Goal: Task Accomplishment & Management: Complete application form

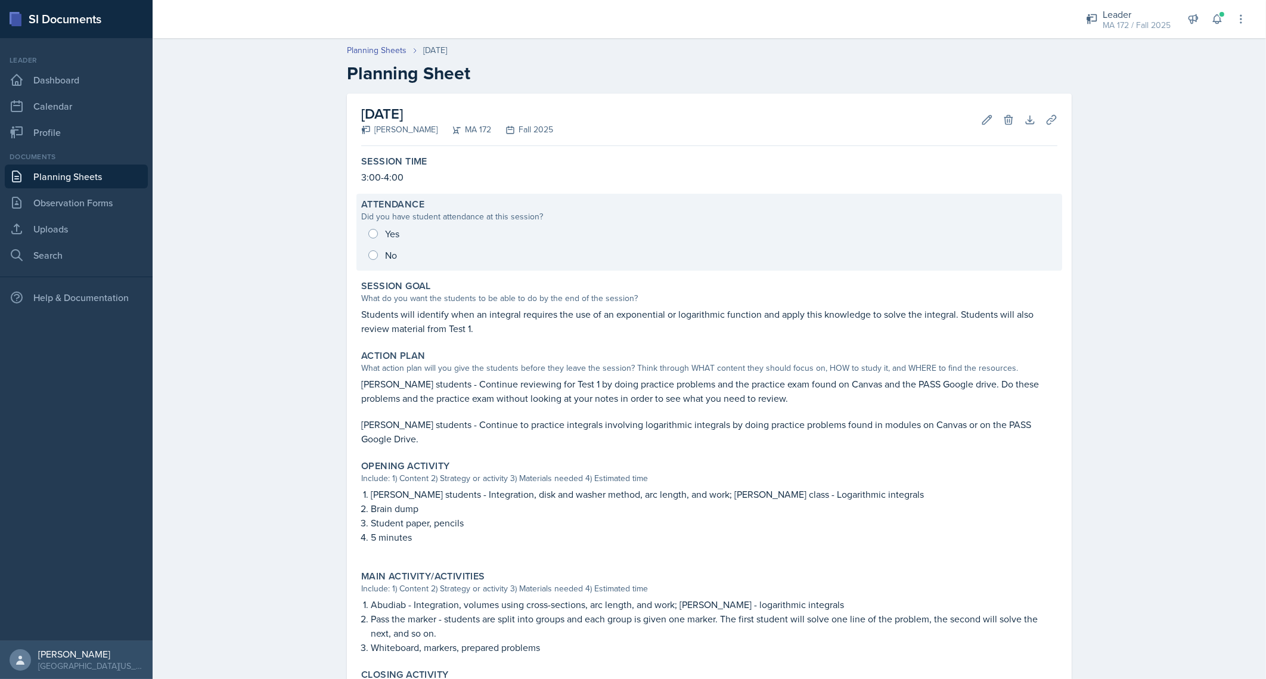
click at [376, 227] on div "Yes No" at bounding box center [709, 244] width 696 height 43
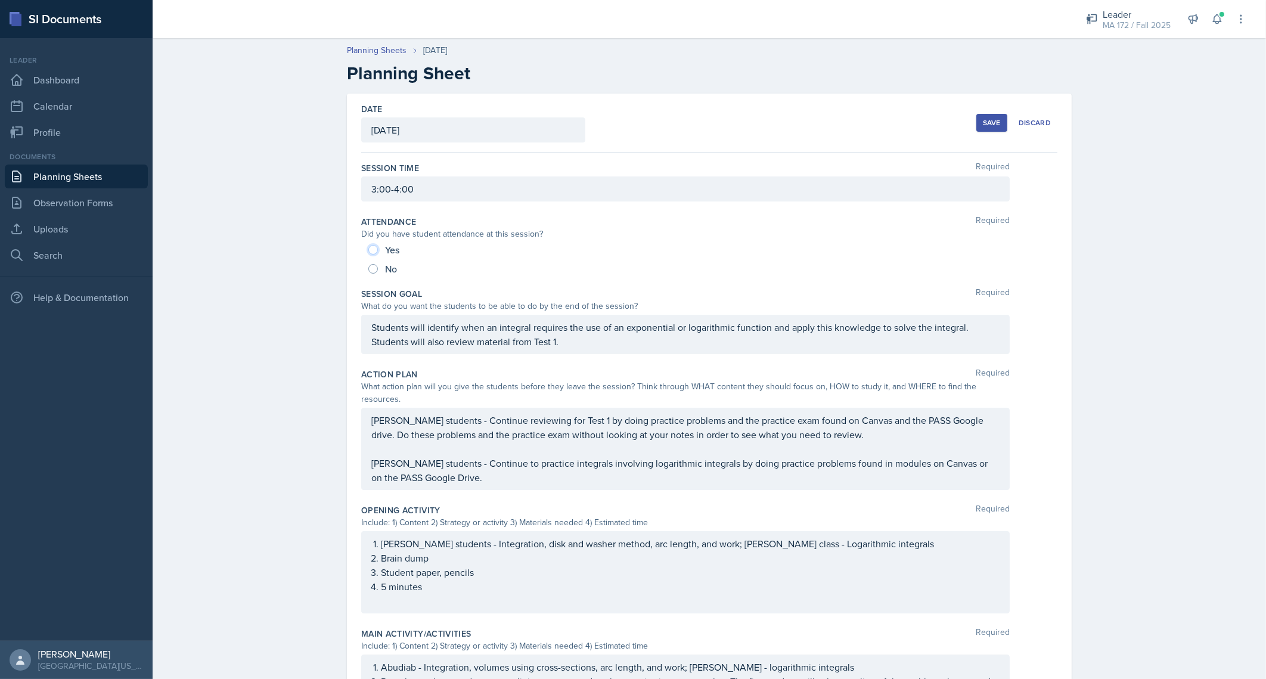
click at [368, 248] on input "Yes" at bounding box center [373, 250] width 10 height 10
radio input "true"
click at [183, 349] on div "Planning Sheets [DATE] Planning Sheet Date [DATE] [DATE] 31 1 2 3 4 5 6 7 8 9 1…" at bounding box center [710, 524] width 1114 height 985
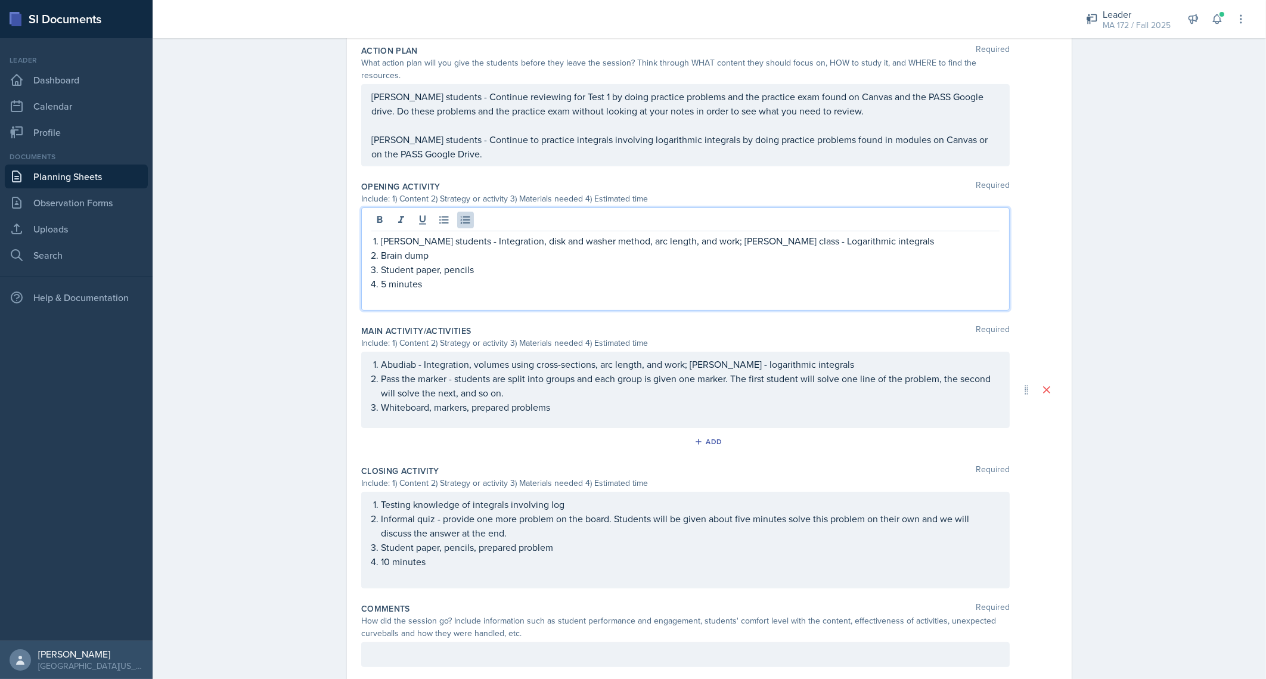
scroll to position [344, 0]
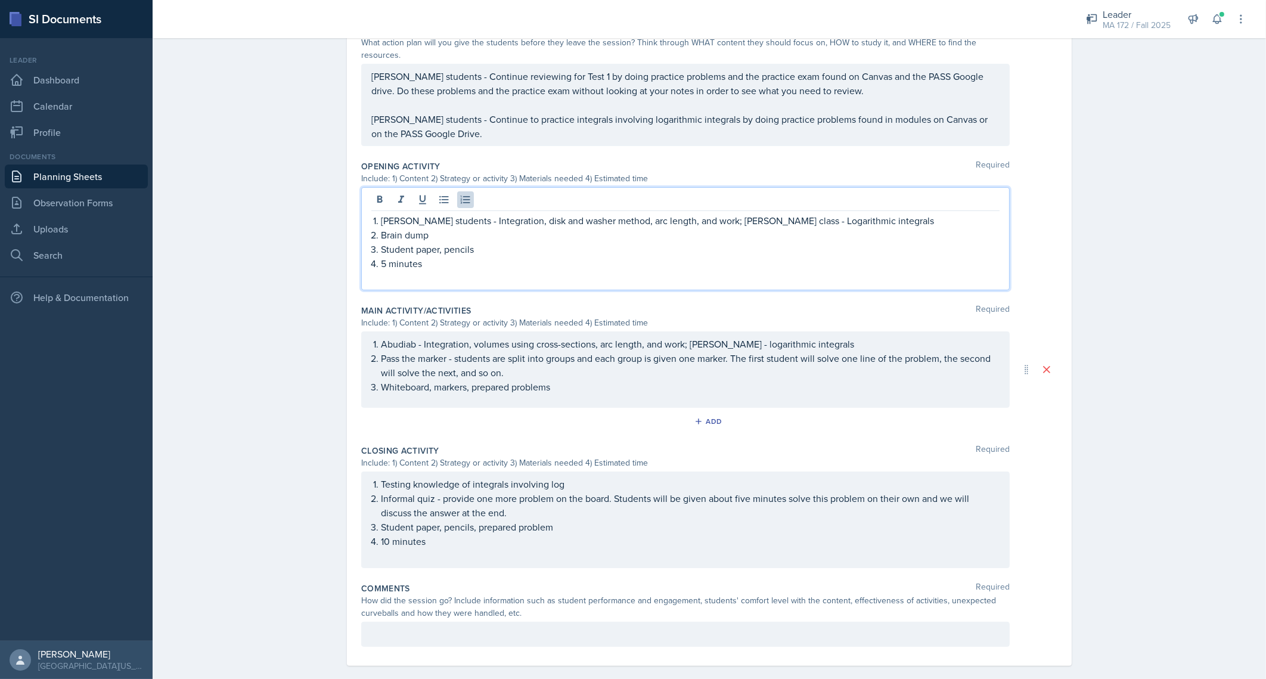
click at [402, 271] on p at bounding box center [685, 278] width 628 height 14
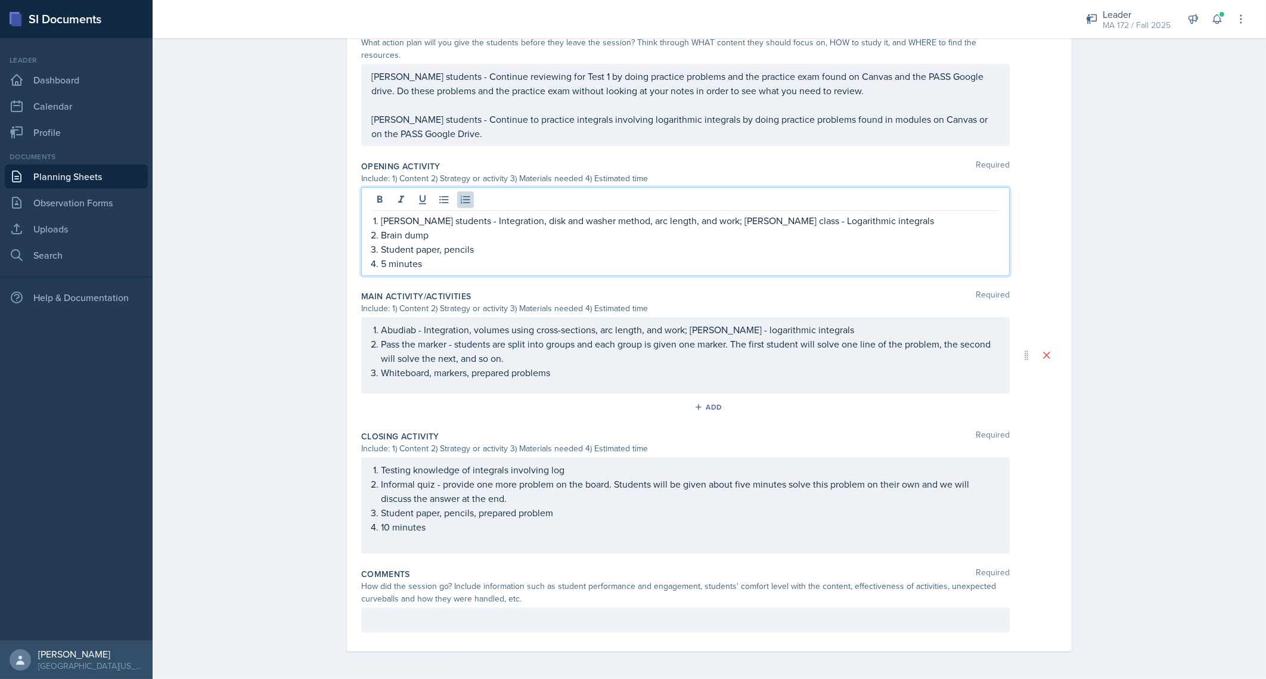
scroll to position [330, 0]
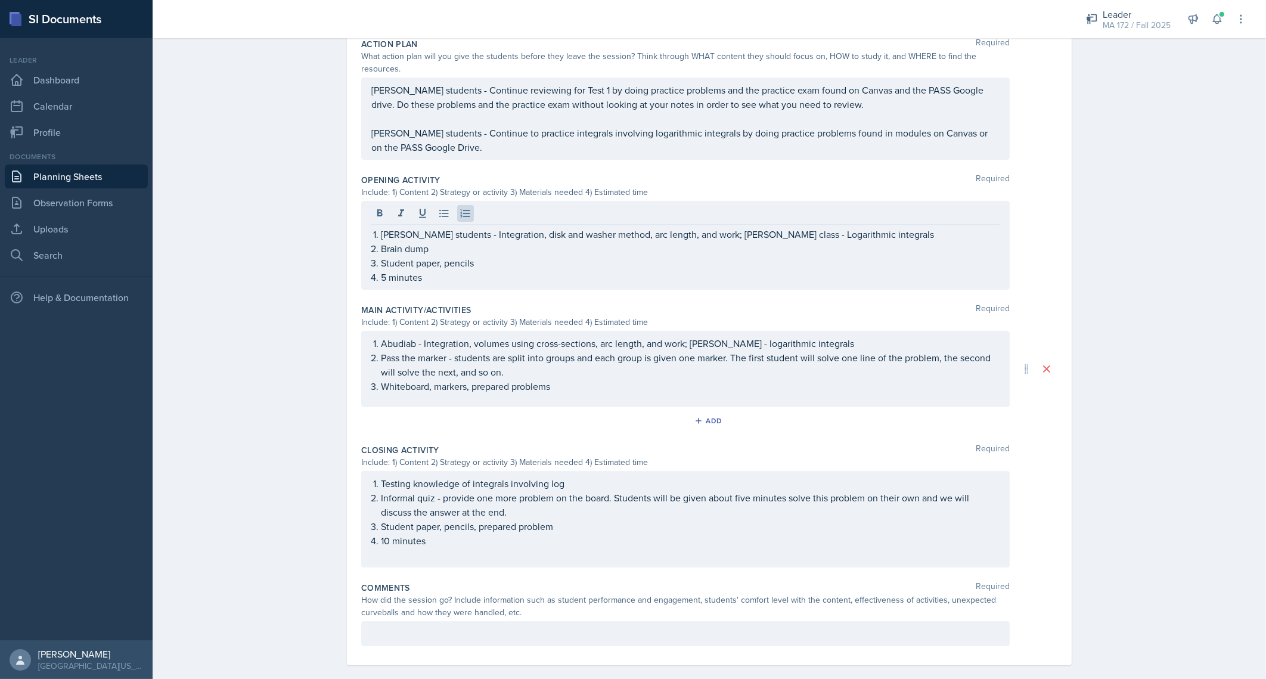
click at [233, 309] on div "Planning Sheets [DATE] Planning Sheet Date [DATE] [DATE] 31 1 2 3 4 5 6 7 8 9 1…" at bounding box center [710, 198] width 1114 height 992
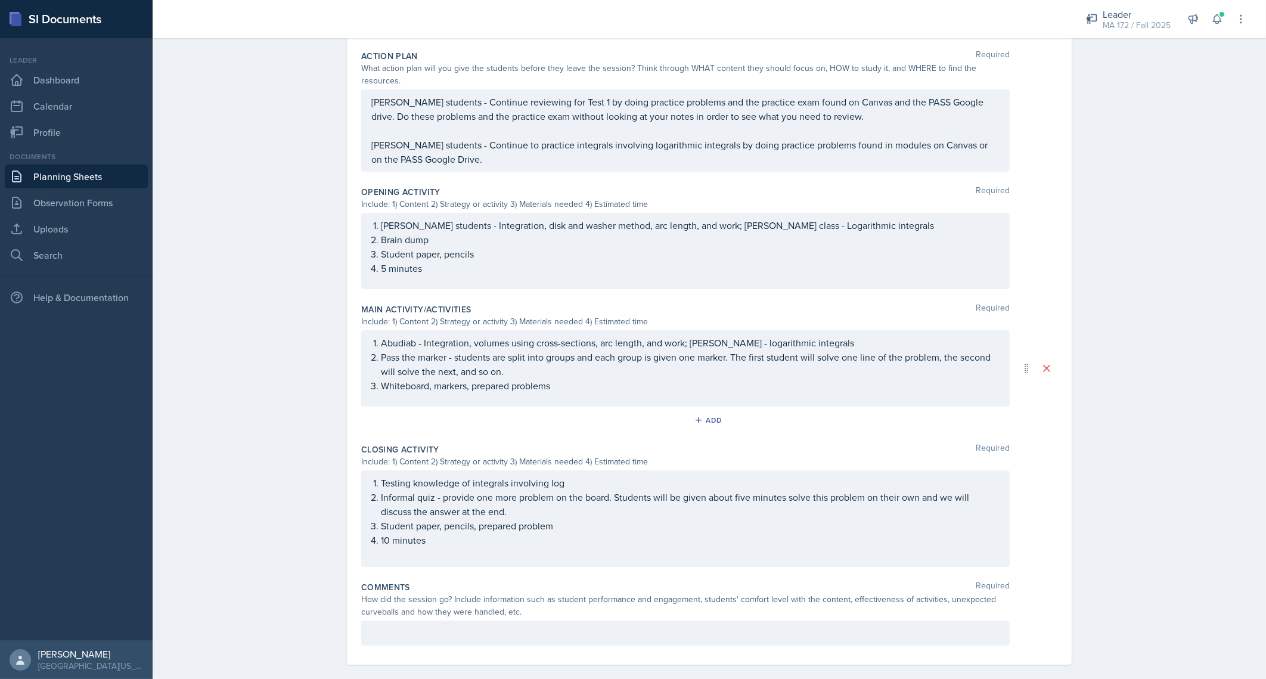
click at [284, 510] on div "Planning Sheets [DATE] Planning Sheet Date [DATE] [DATE] 31 1 2 3 4 5 6 7 8 9 1…" at bounding box center [710, 203] width 1114 height 979
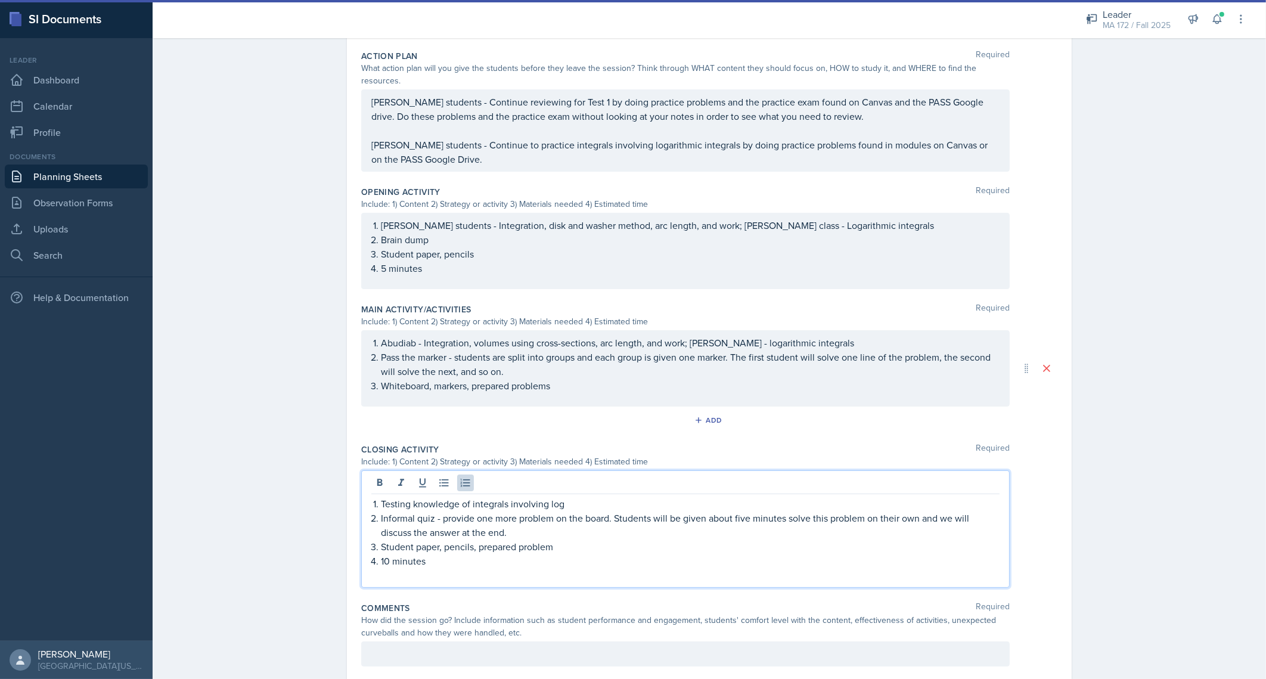
click at [401, 554] on li "10 minutes" at bounding box center [690, 568] width 619 height 29
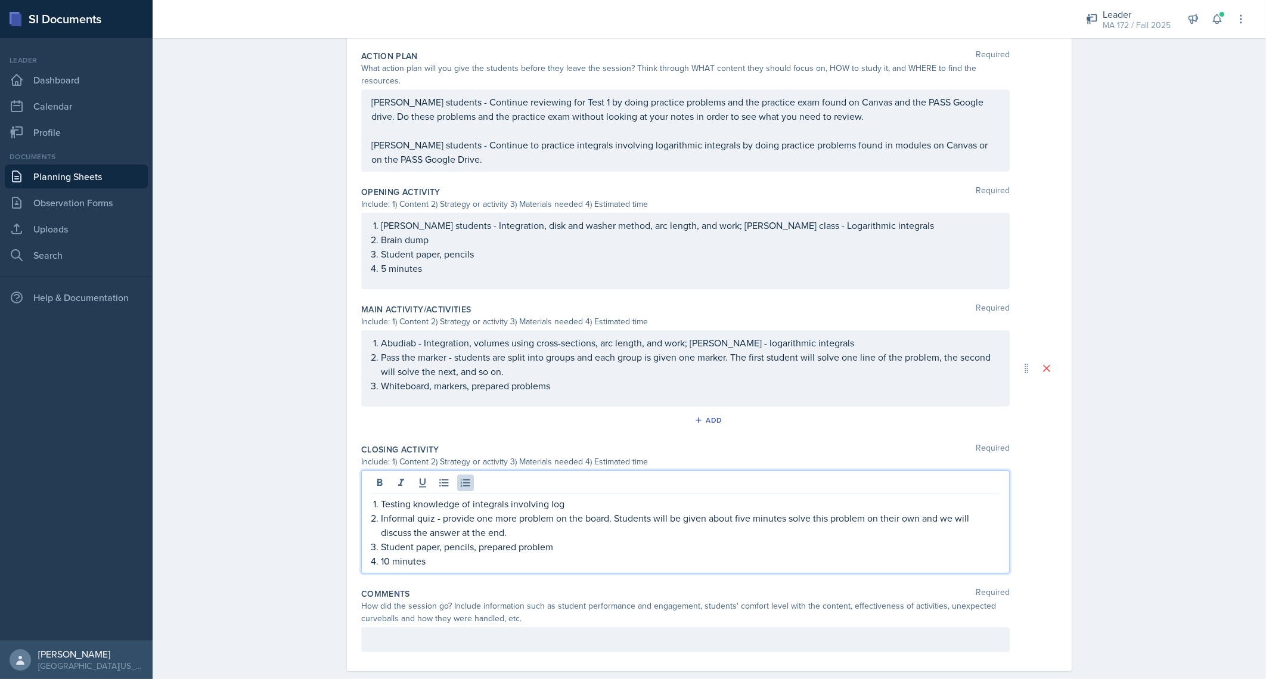
click at [434, 627] on div at bounding box center [685, 639] width 649 height 25
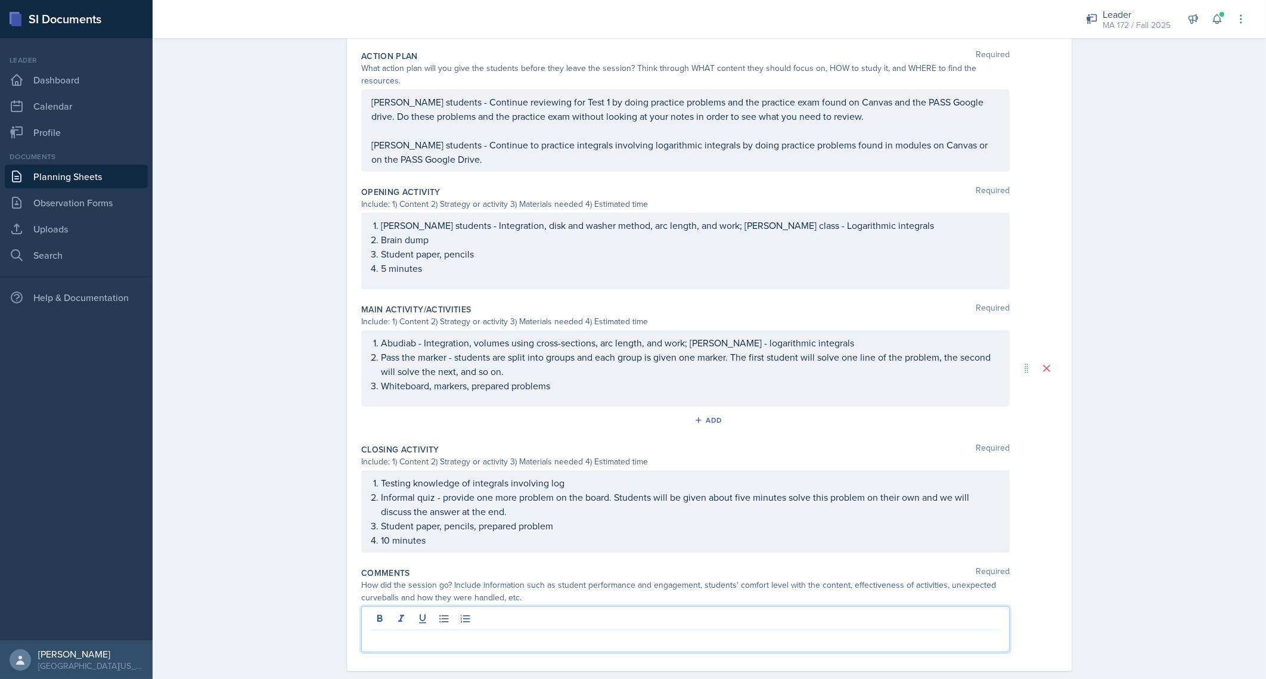
scroll to position [297, 0]
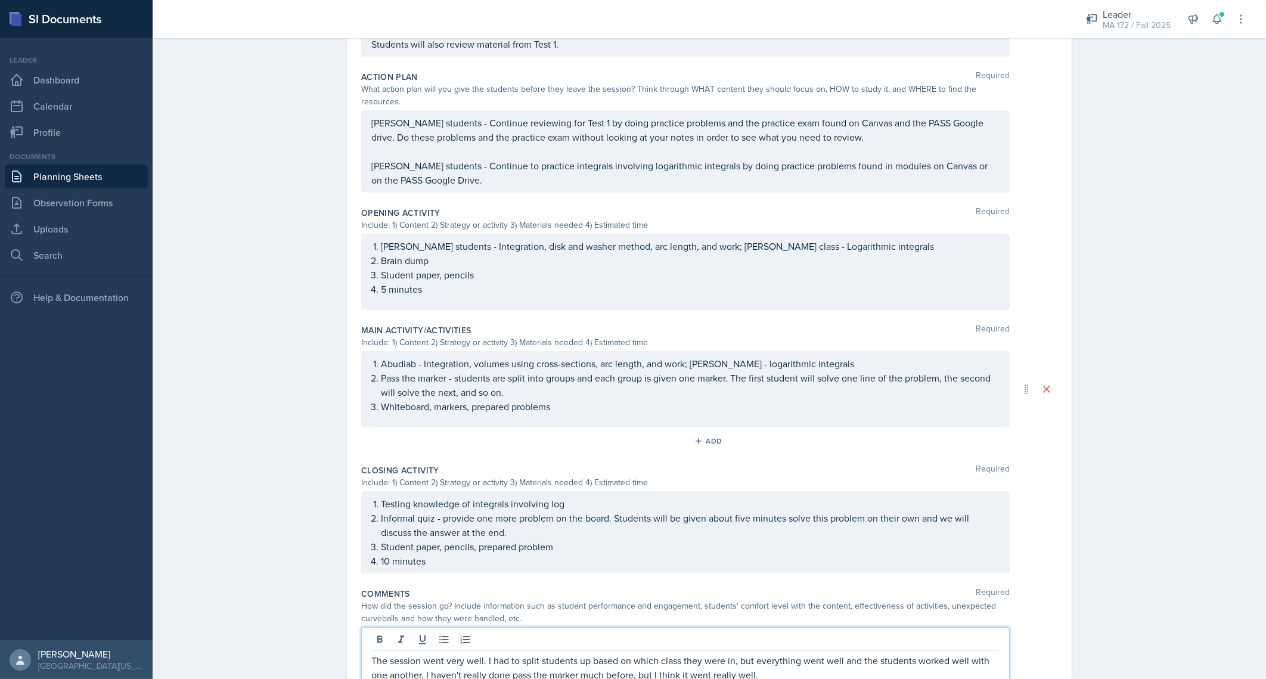
click at [1073, 323] on div "Date [DATE] [DATE] 31 1 2 3 4 5 6 7 8 9 10 11 12 13 14 15 16 17 18 19 20 21 22 …" at bounding box center [709, 265] width 763 height 939
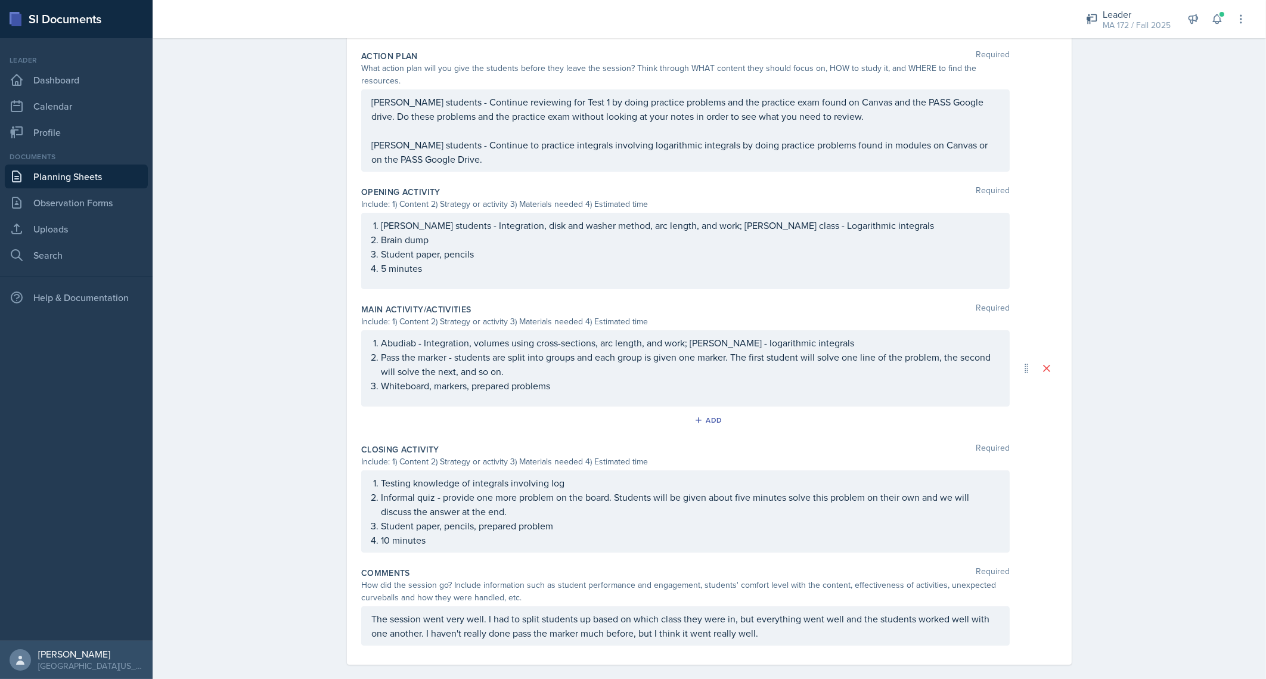
scroll to position [0, 0]
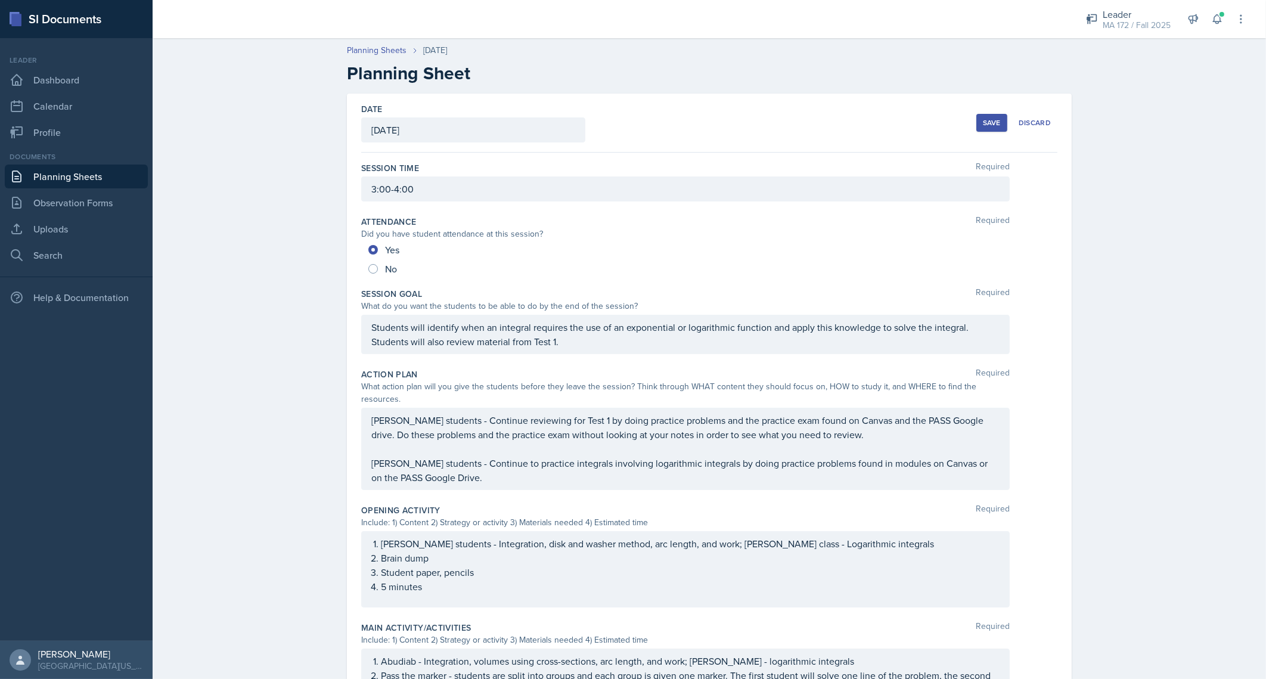
click at [977, 125] on button "Save" at bounding box center [991, 123] width 31 height 18
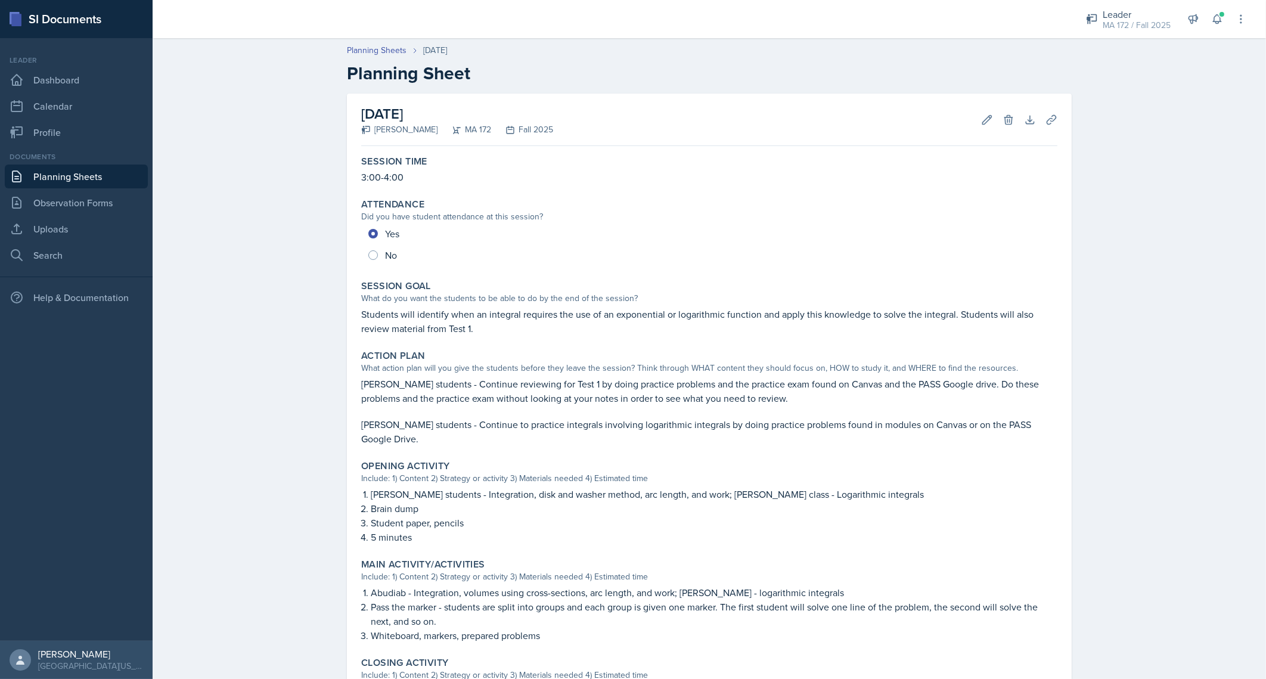
scroll to position [240, 0]
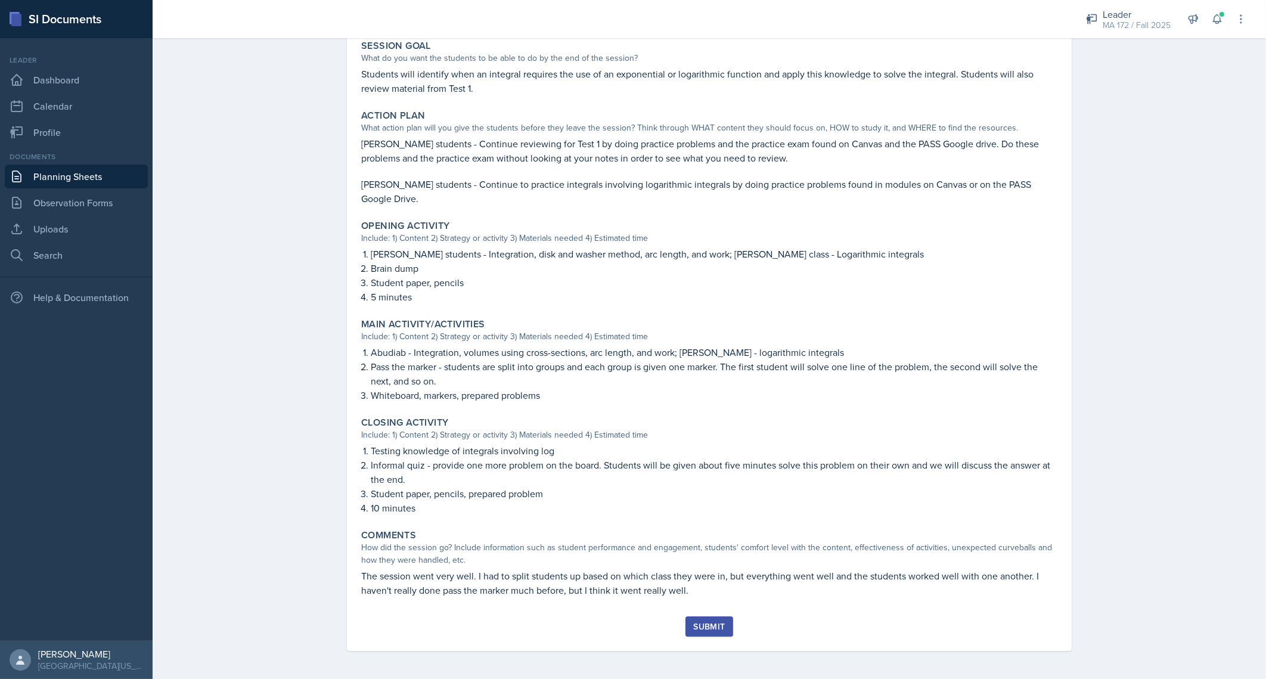
click at [706, 622] on div "Submit" at bounding box center [709, 627] width 32 height 10
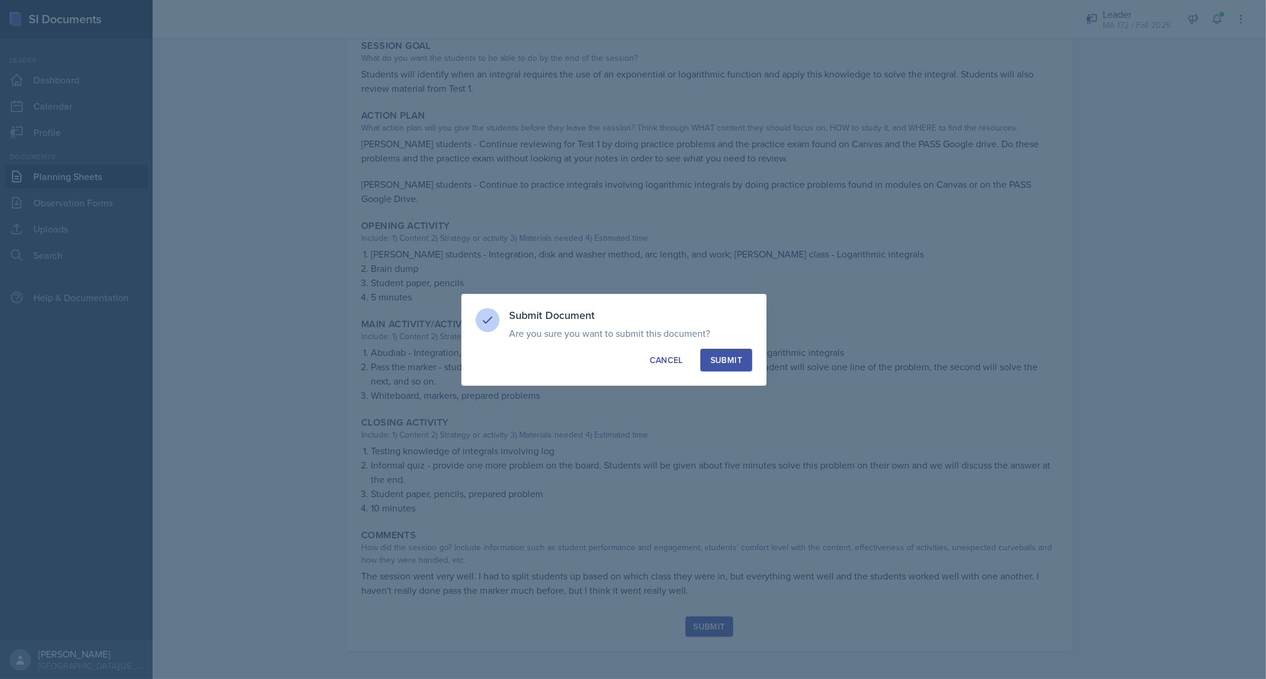
click at [734, 360] on div "Submit" at bounding box center [727, 360] width 32 height 12
radio input "true"
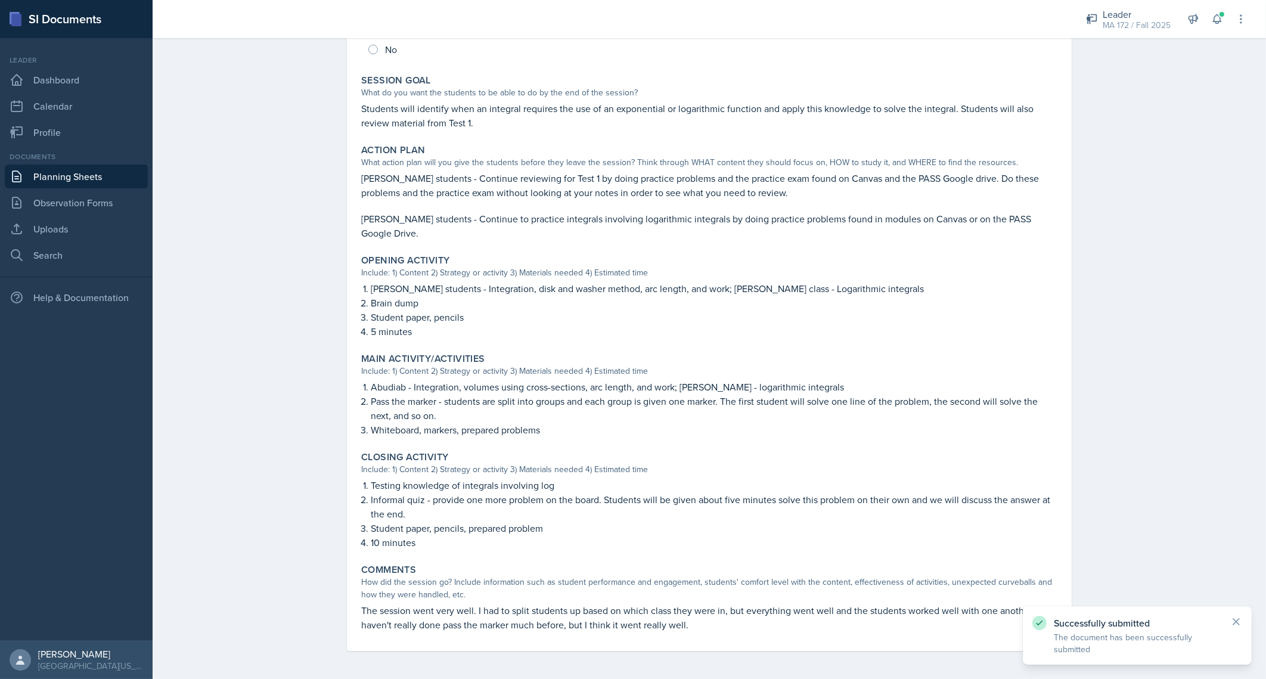
click at [71, 170] on link "Planning Sheets" at bounding box center [76, 177] width 143 height 24
